Goal: Task Accomplishment & Management: Manage account settings

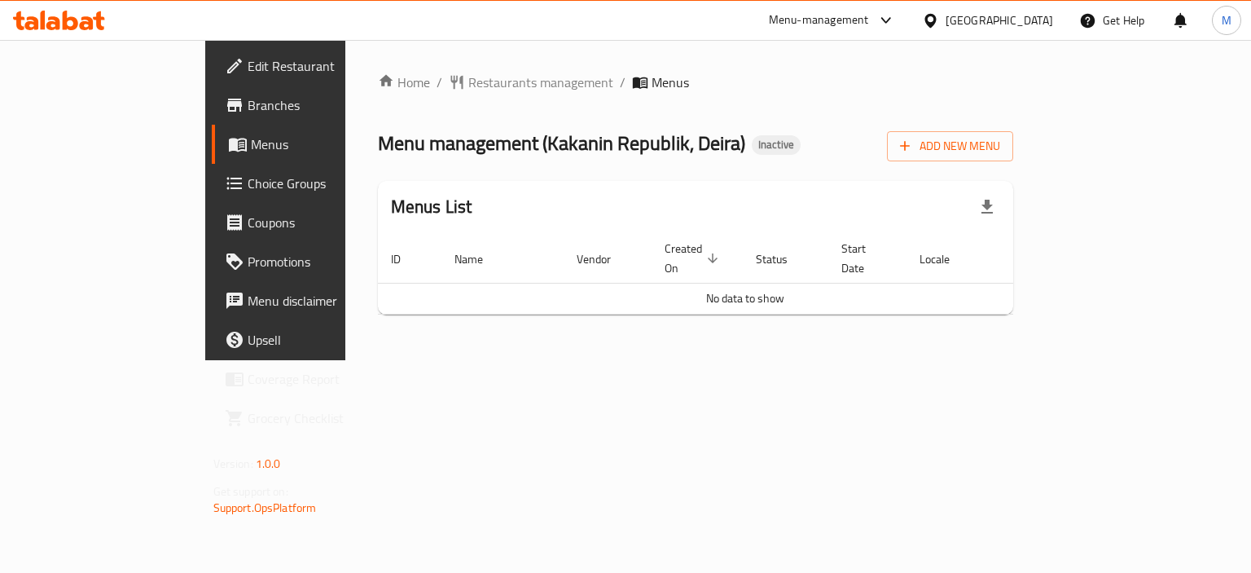
click at [248, 114] on span "Branches" at bounding box center [325, 105] width 154 height 20
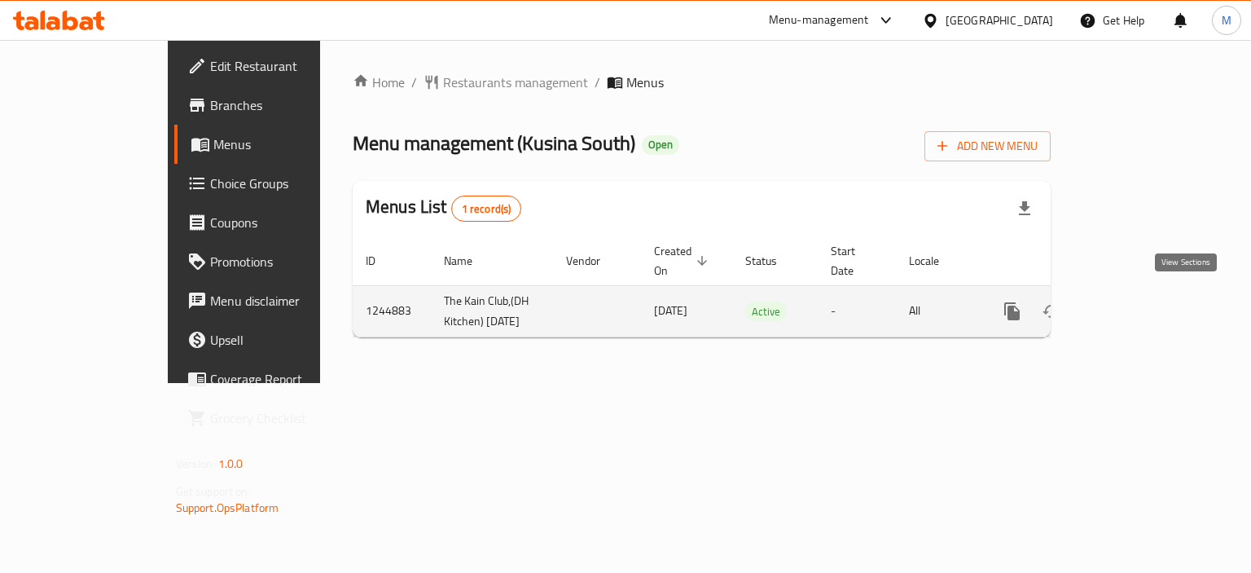
click at [1137, 304] on icon "enhanced table" at bounding box center [1130, 311] width 15 height 15
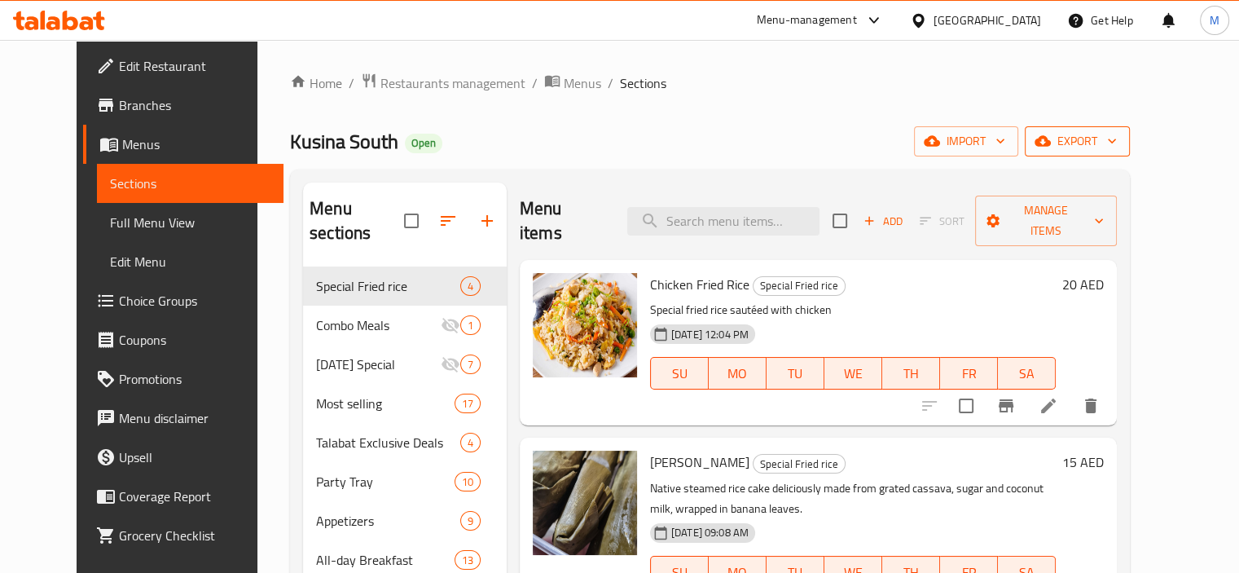
click at [1117, 151] on span "export" at bounding box center [1077, 141] width 79 height 20
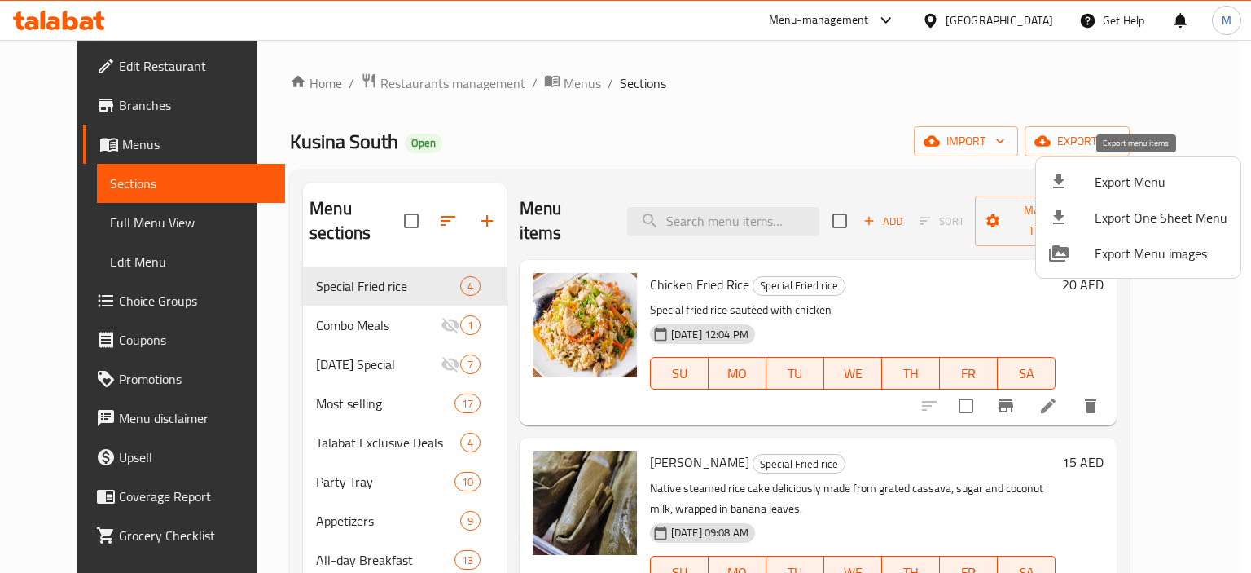
click at [1147, 182] on span "Export Menu" at bounding box center [1161, 182] width 133 height 20
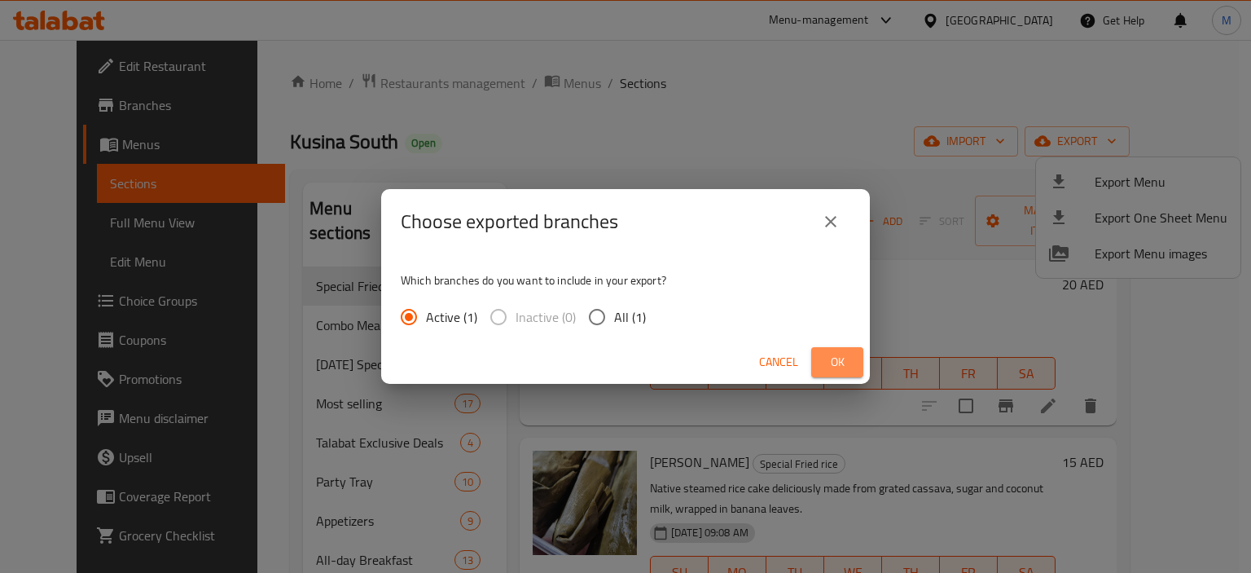
click at [841, 354] on span "Ok" at bounding box center [837, 362] width 26 height 20
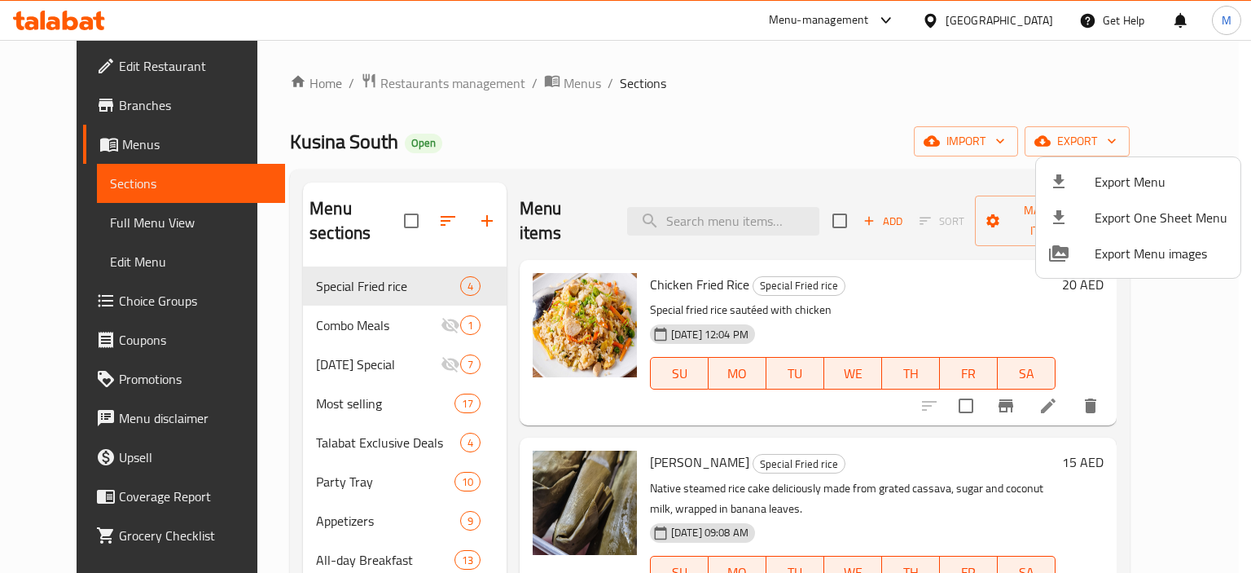
click at [39, 99] on div at bounding box center [625, 286] width 1251 height 573
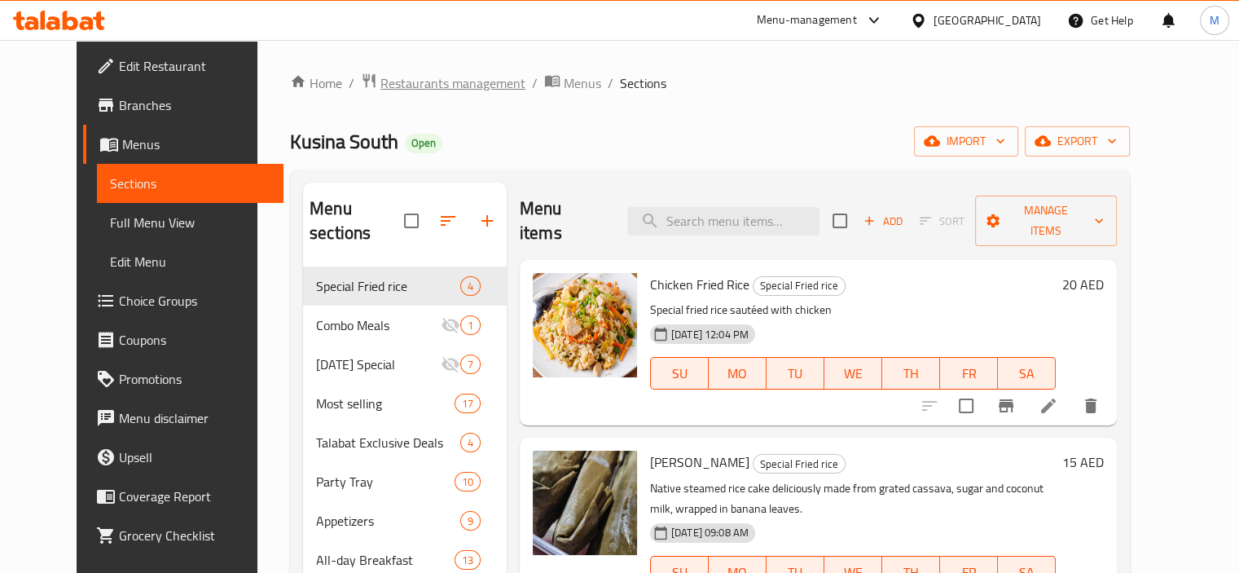
click at [380, 76] on span "Restaurants management" at bounding box center [452, 83] width 145 height 20
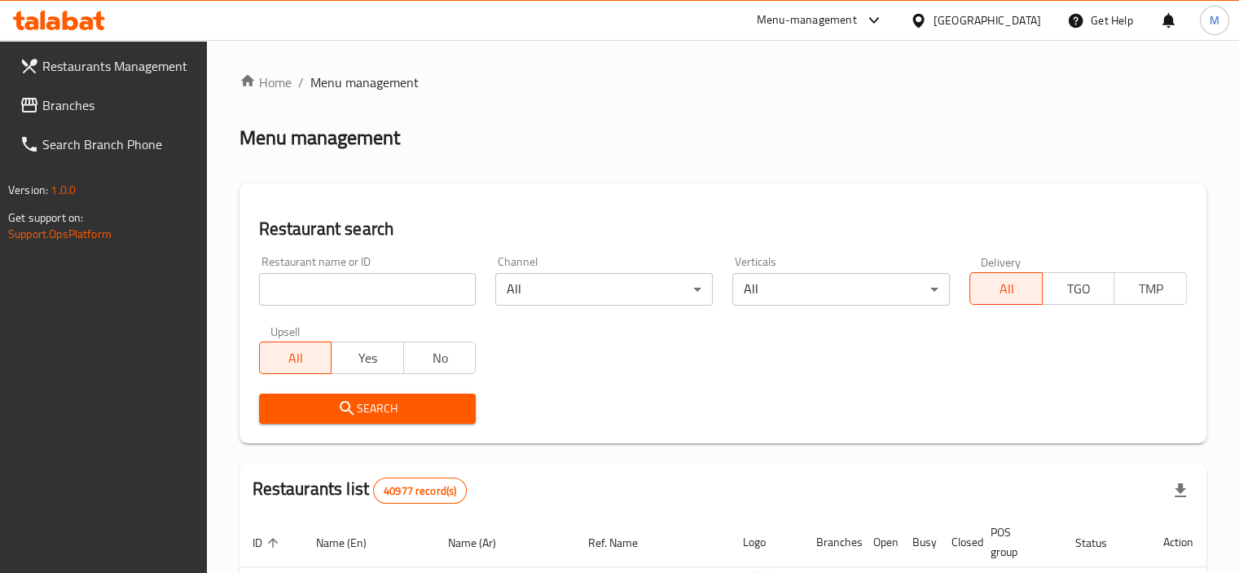
click at [75, 97] on span "Branches" at bounding box center [118, 105] width 152 height 20
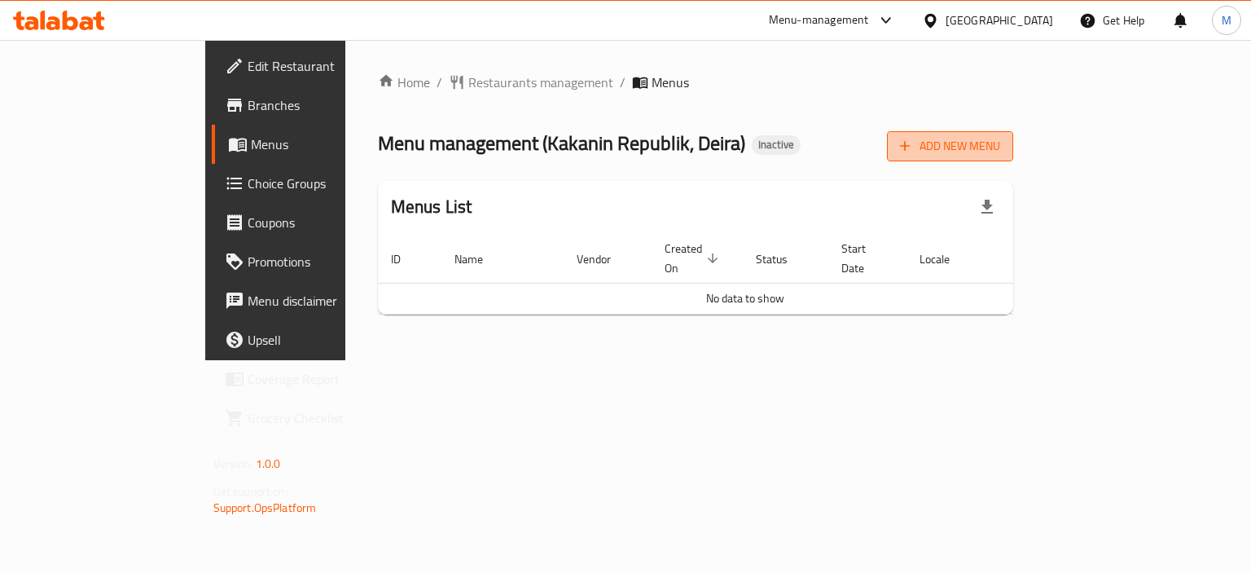
click at [1000, 156] on span "Add New Menu" at bounding box center [950, 146] width 100 height 20
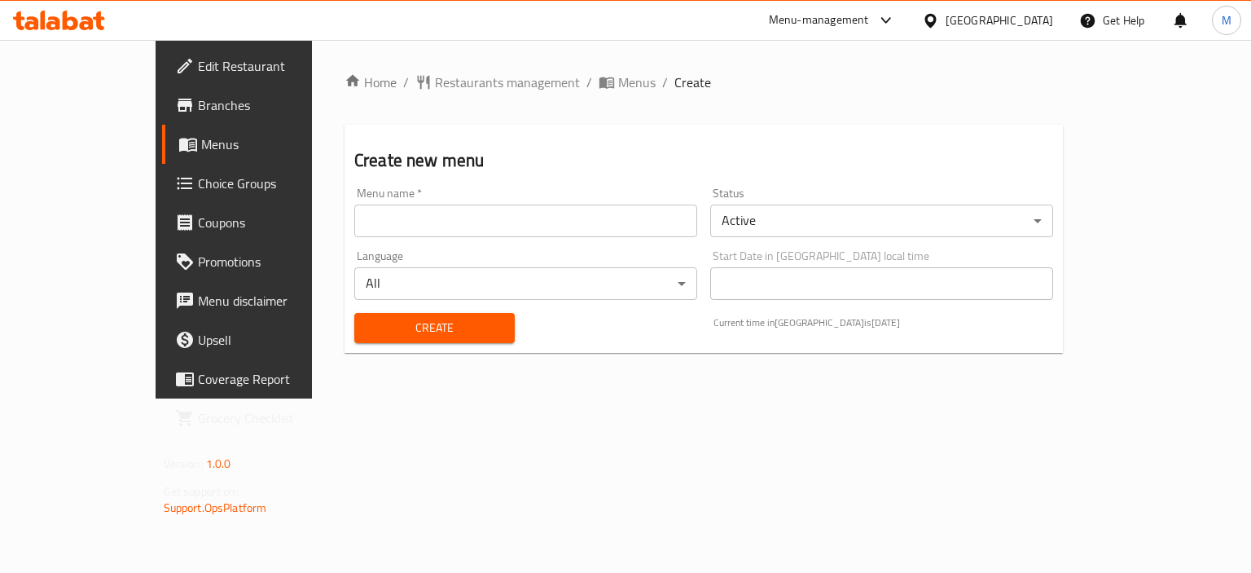
click at [474, 223] on input "text" at bounding box center [525, 220] width 343 height 33
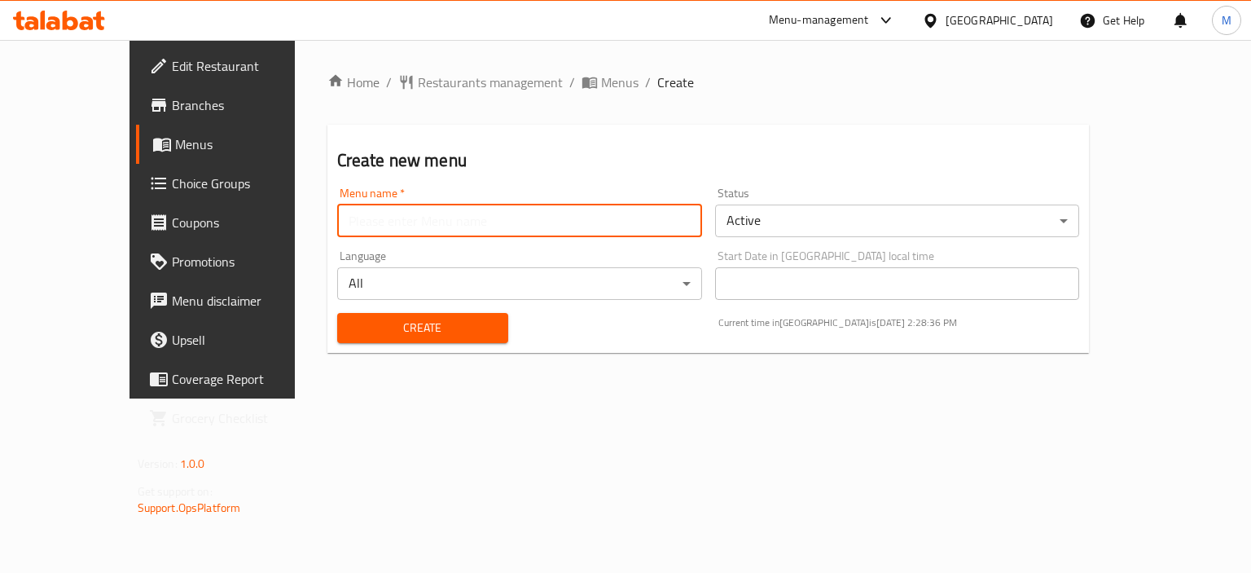
type input "new"
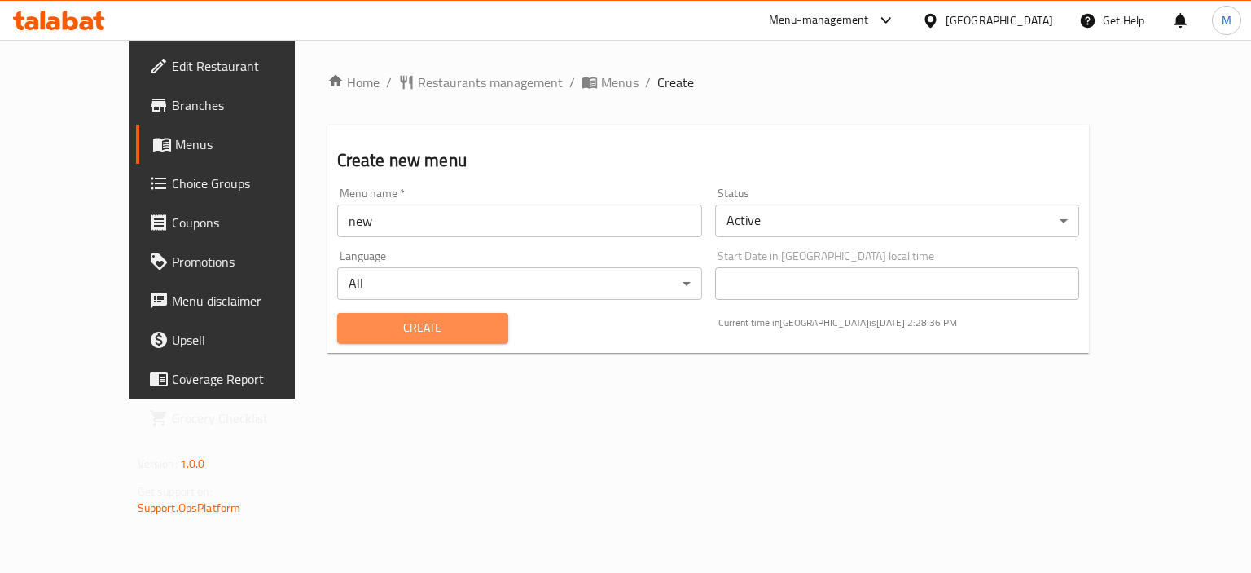
click at [385, 322] on span "Create" at bounding box center [422, 328] width 145 height 20
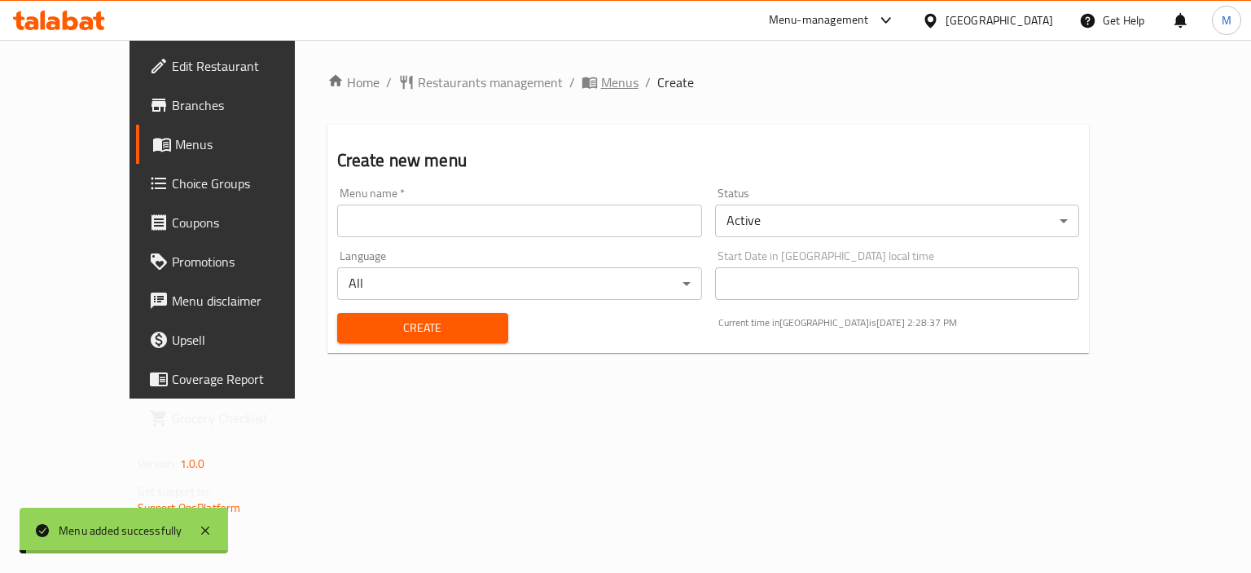
click at [601, 74] on span "Menus" at bounding box center [619, 83] width 37 height 20
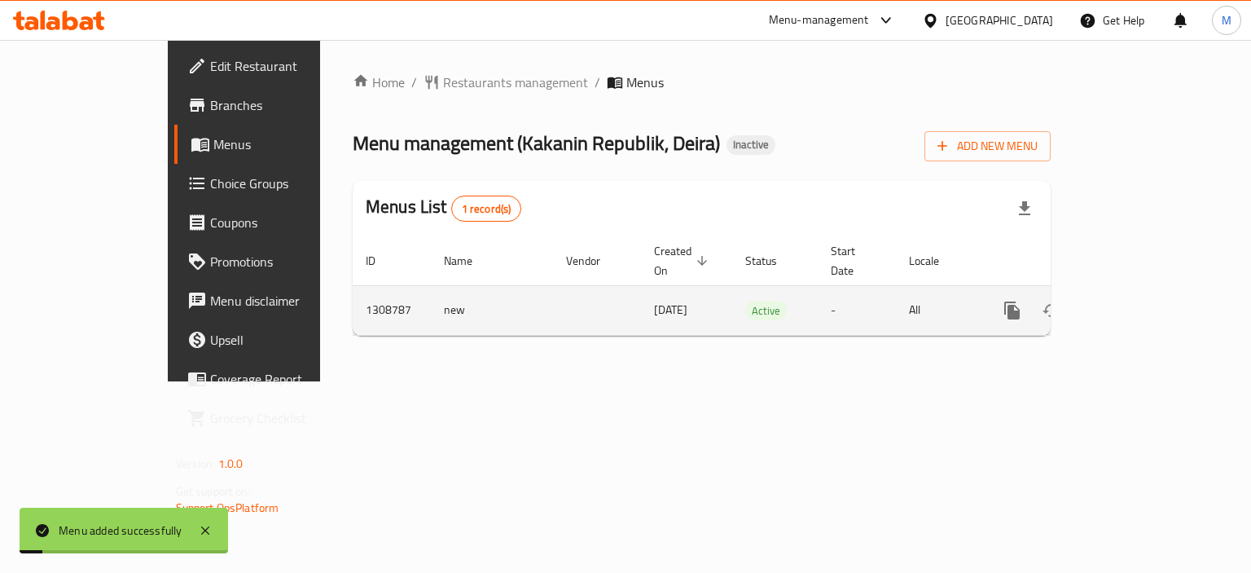
click at [1140, 301] on icon "enhanced table" at bounding box center [1130, 311] width 20 height 20
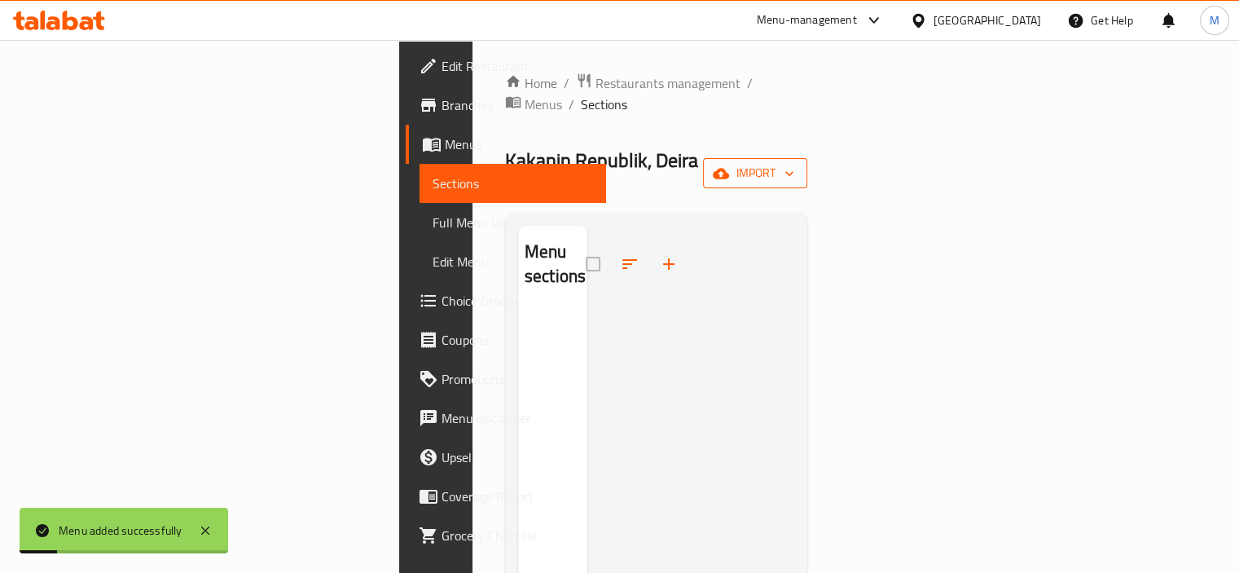
click at [794, 163] on span "import" at bounding box center [755, 173] width 78 height 20
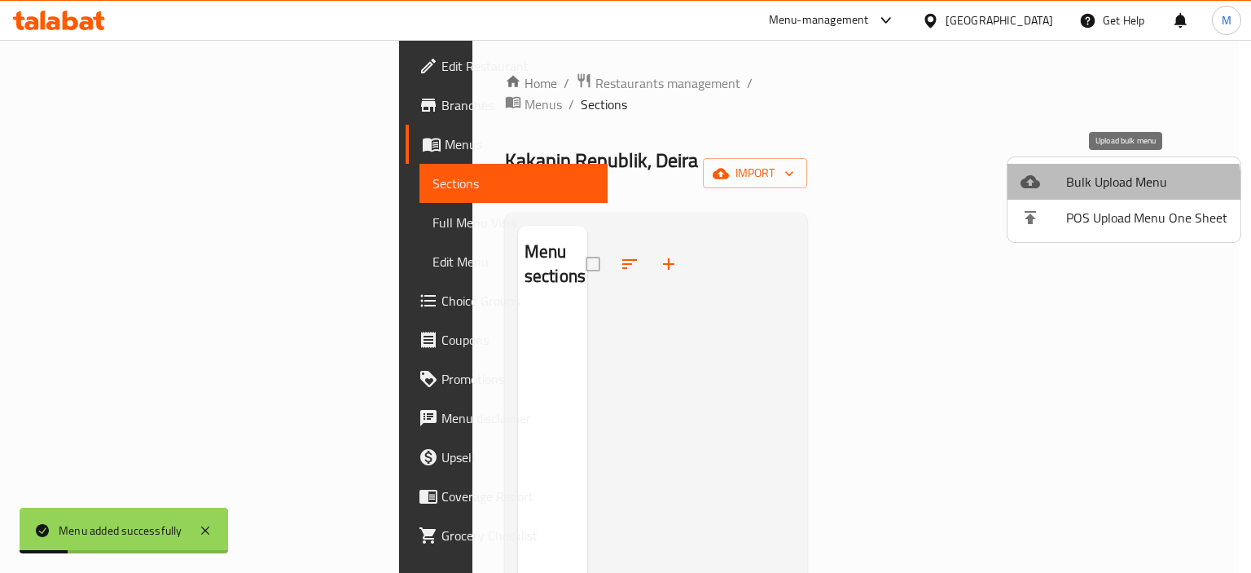
click at [1093, 193] on li "Bulk Upload Menu" at bounding box center [1124, 182] width 233 height 36
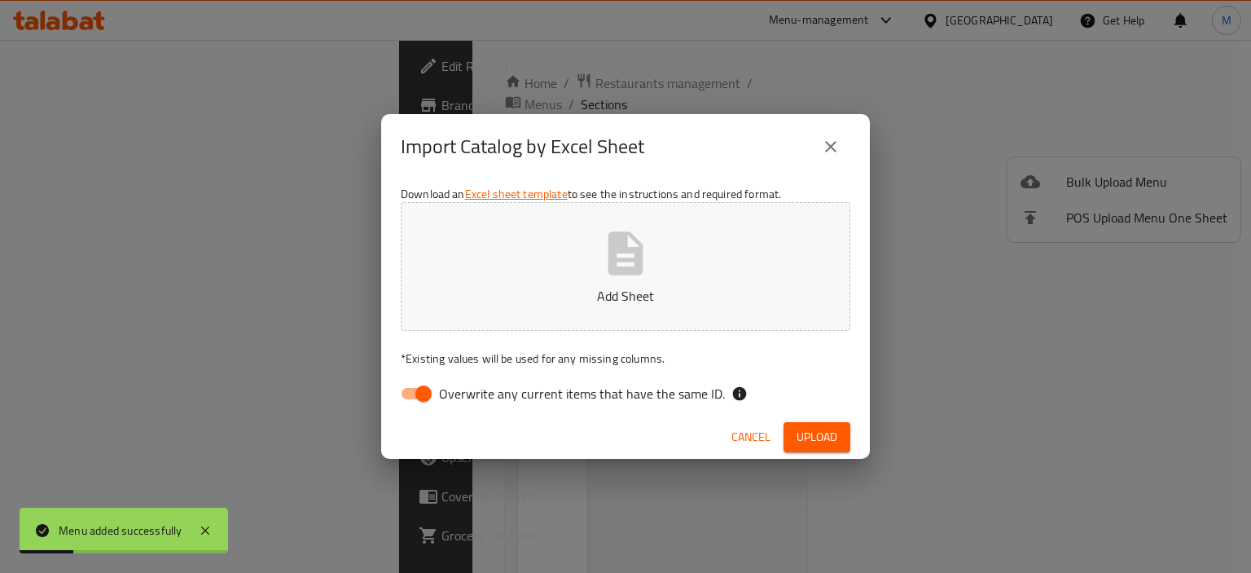
click at [655, 253] on button "Add Sheet" at bounding box center [626, 266] width 450 height 129
click at [635, 420] on div "Cancel Upload" at bounding box center [625, 436] width 489 height 43
click at [648, 405] on label "Overwrite any current items that have the same ID." at bounding box center [558, 393] width 333 height 31
click at [470, 405] on input "Overwrite any current items that have the same ID." at bounding box center [423, 393] width 93 height 31
checkbox input "false"
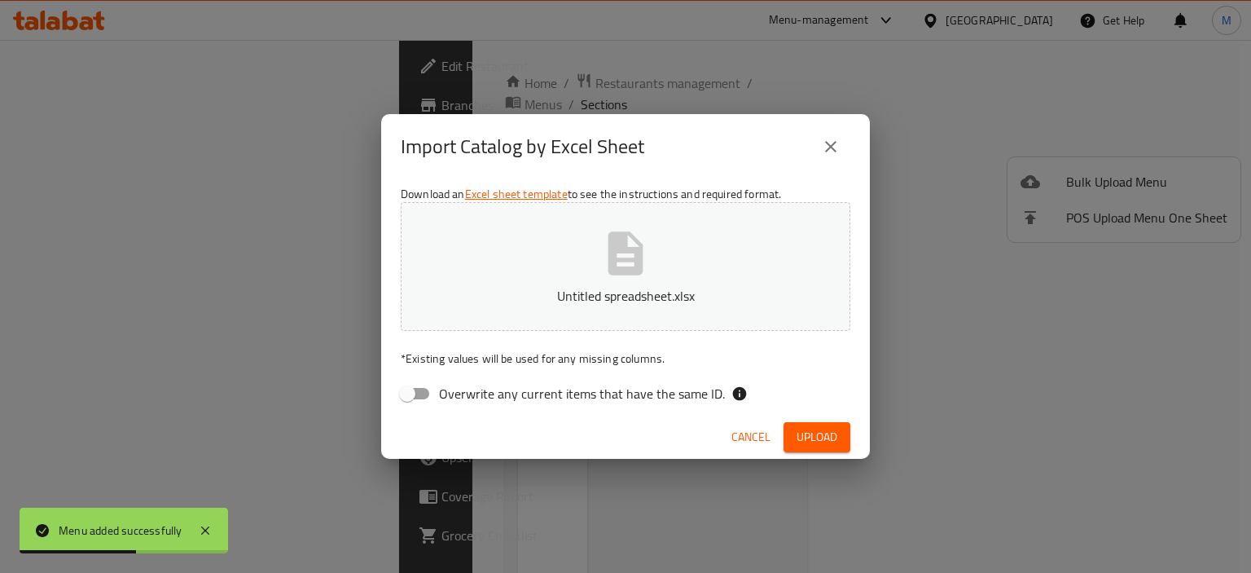
click at [808, 438] on span "Upload" at bounding box center [817, 437] width 41 height 20
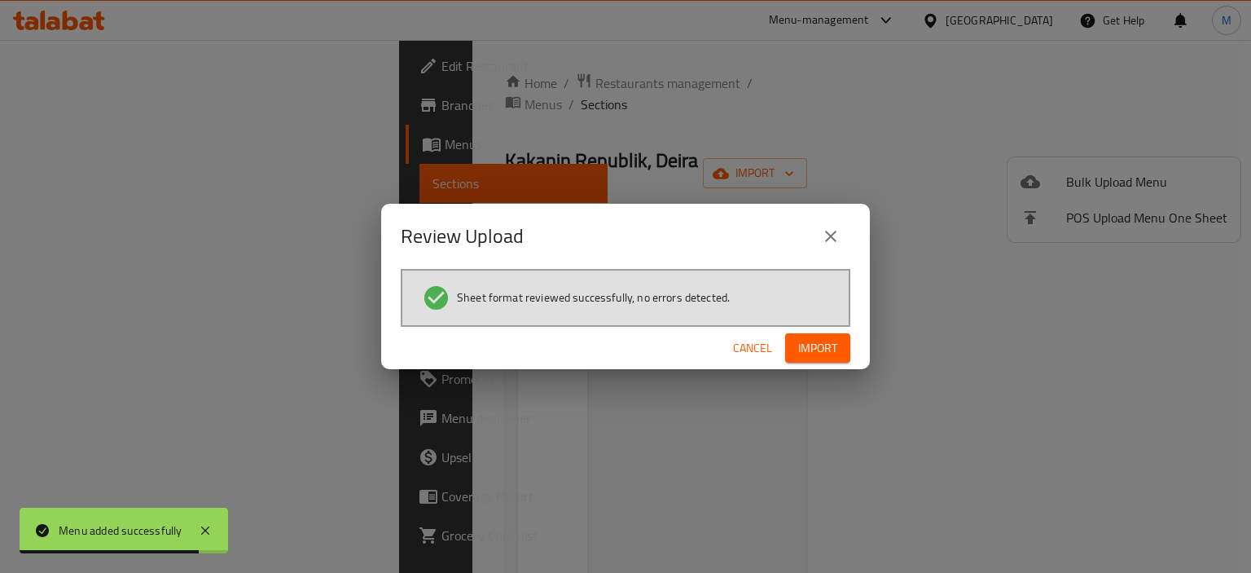
click at [814, 361] on button "Import" at bounding box center [817, 348] width 65 height 30
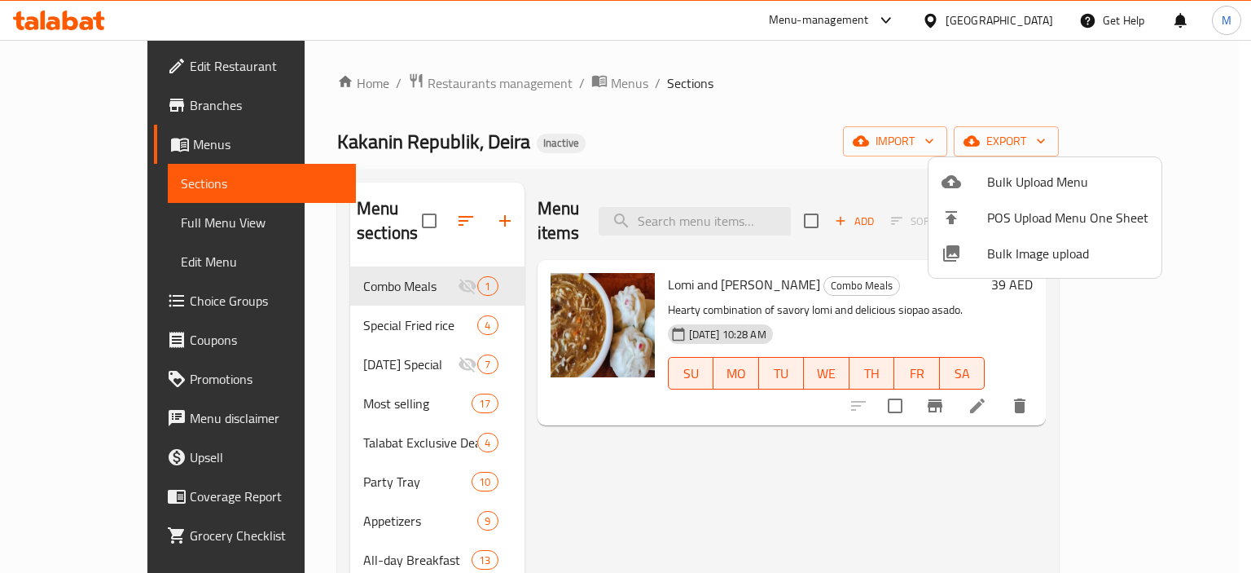
click at [99, 219] on div at bounding box center [625, 286] width 1251 height 573
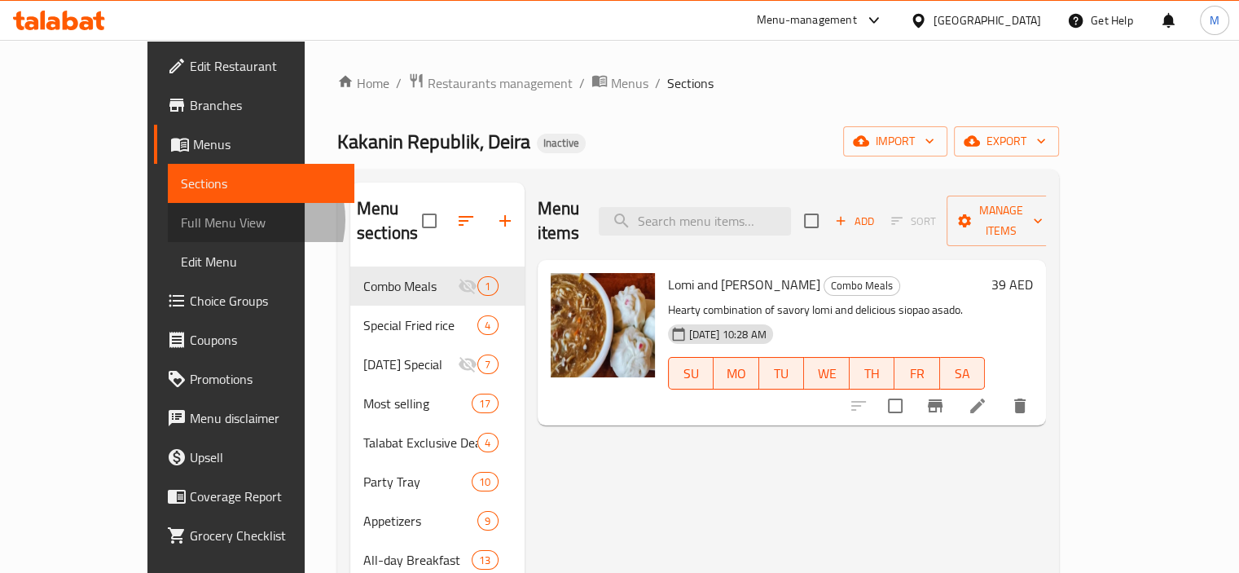
click at [181, 219] on span "Full Menu View" at bounding box center [261, 223] width 160 height 20
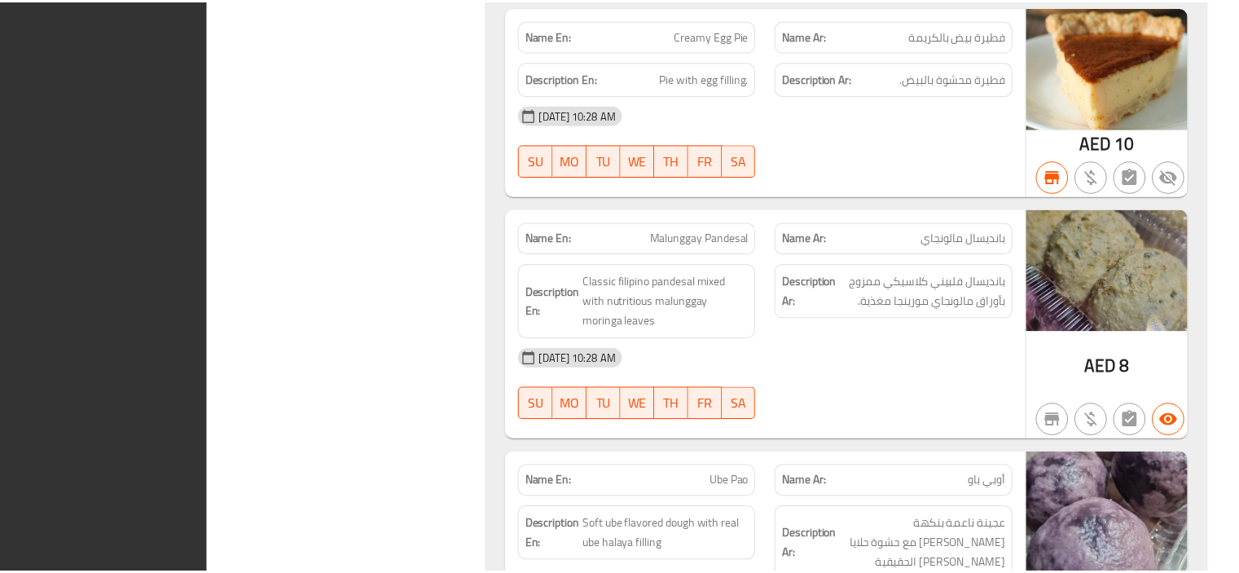
scroll to position [38467, 0]
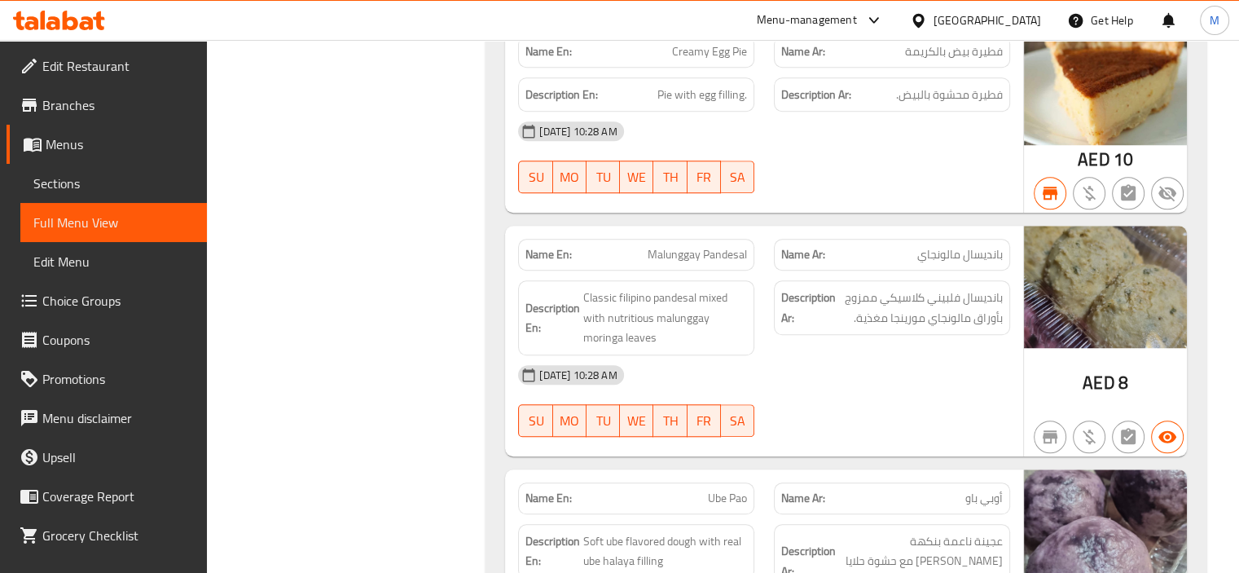
click at [117, 84] on link "Edit Restaurant" at bounding box center [107, 65] width 200 height 39
